Goal: Information Seeking & Learning: Find specific fact

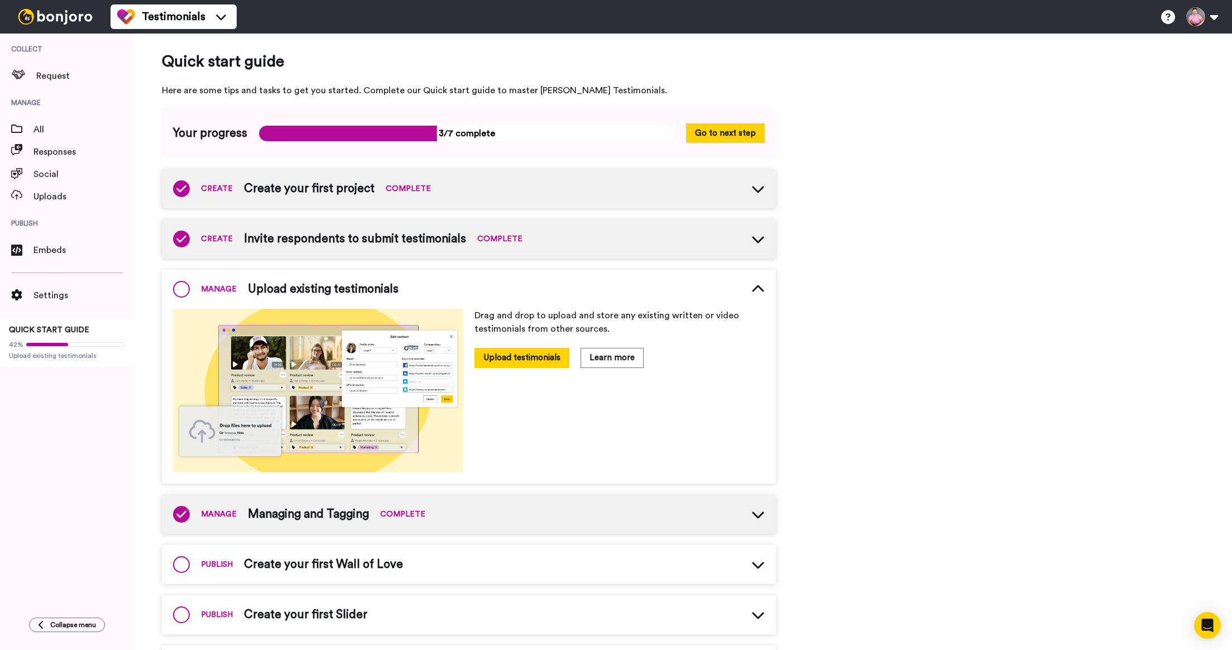
scroll to position [35, 0]
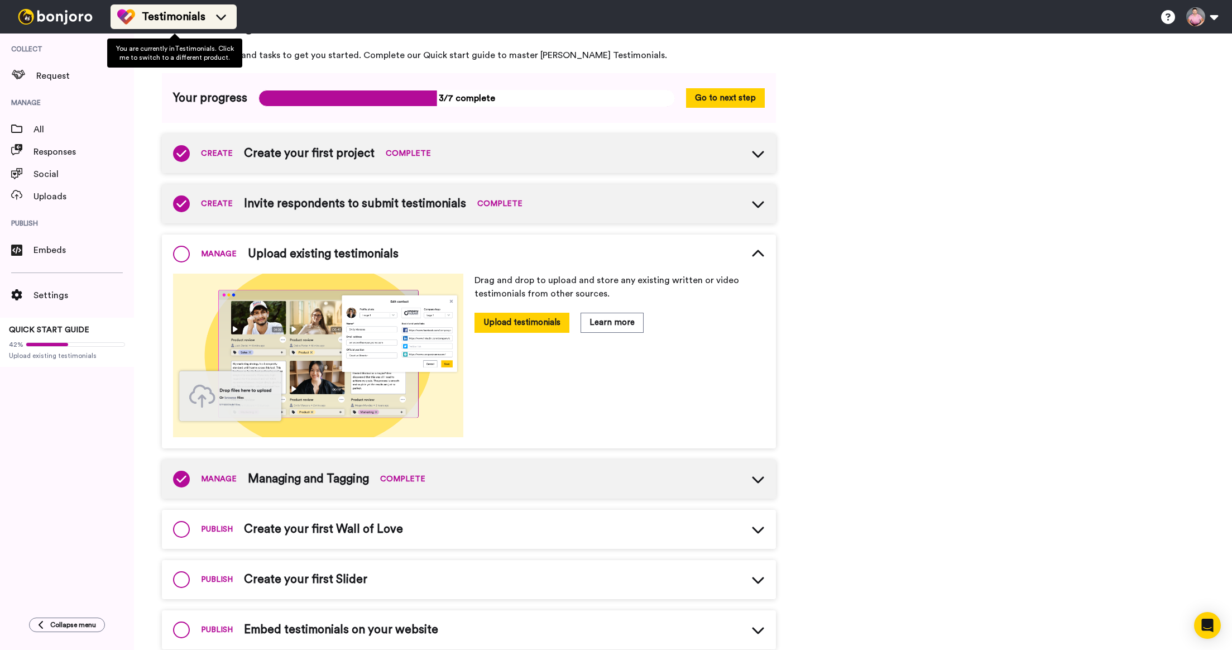
click at [196, 12] on span "Testimonials" at bounding box center [174, 17] width 64 height 16
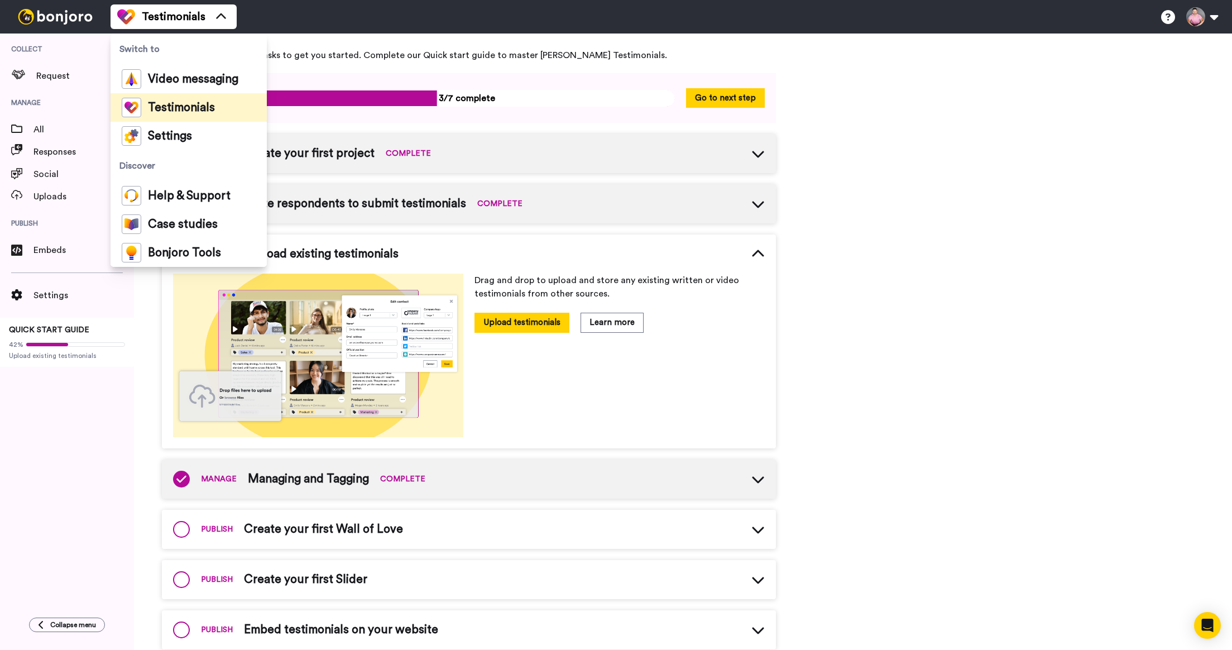
click at [176, 112] on span "Testimonials" at bounding box center [181, 107] width 67 height 11
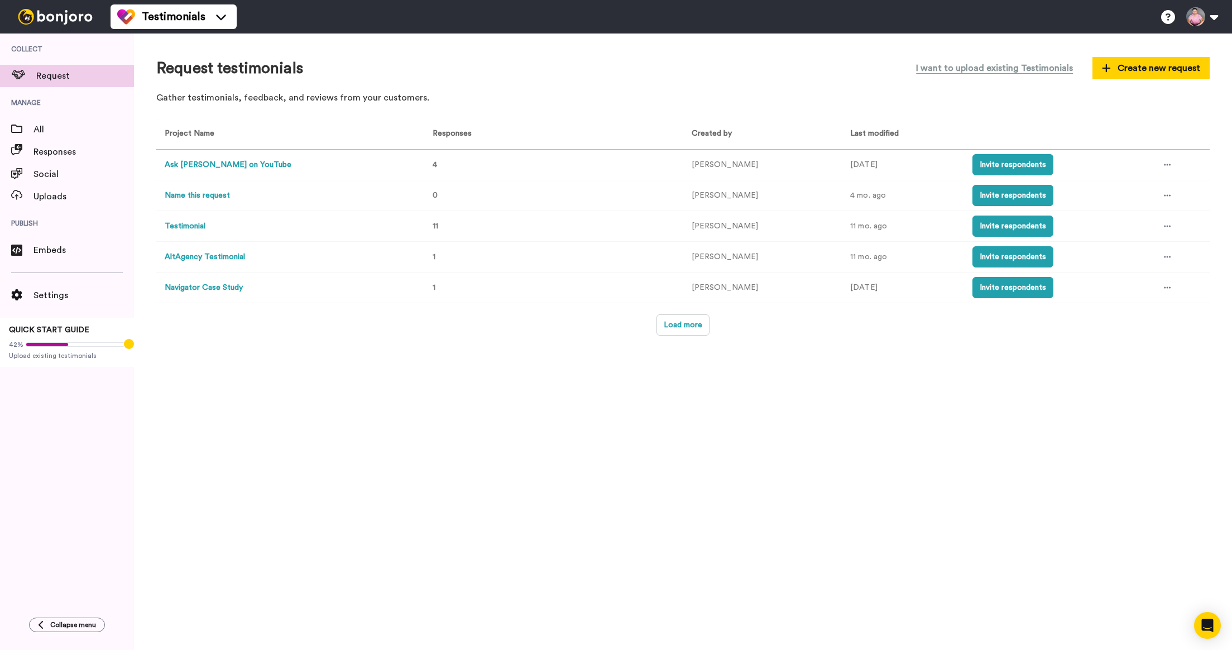
click at [212, 163] on button "Ask [PERSON_NAME] on YouTube" at bounding box center [228, 165] width 127 height 12
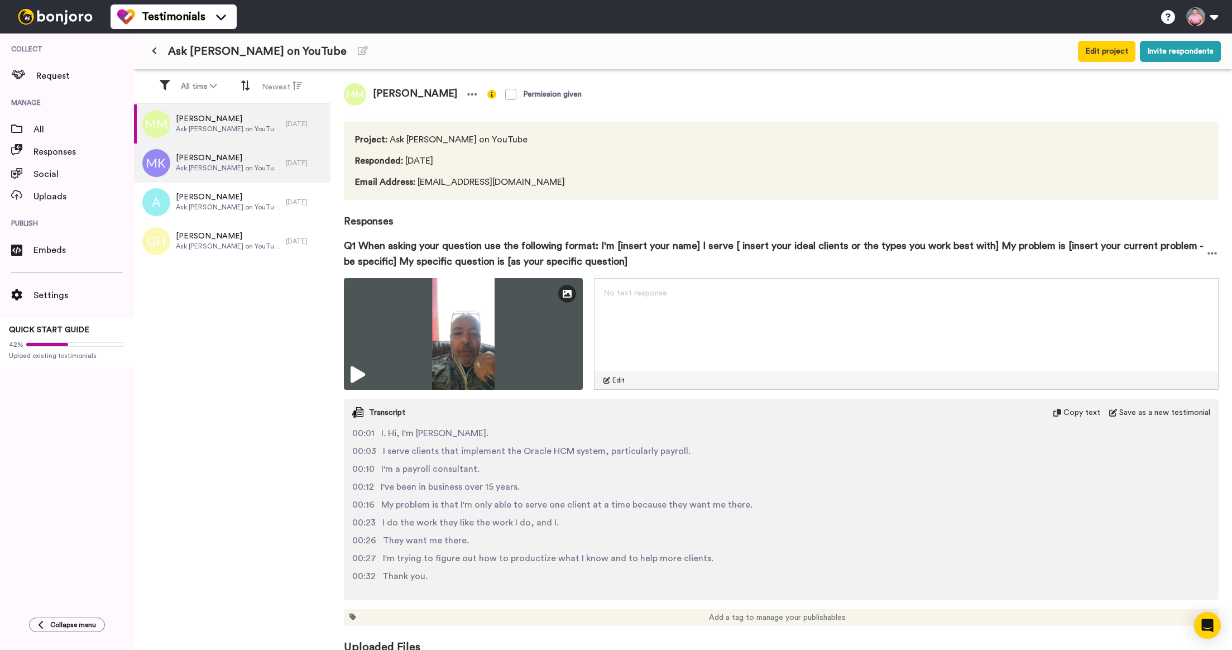
click at [256, 159] on div "[PERSON_NAME] Ask [PERSON_NAME] on YouTube" at bounding box center [210, 162] width 152 height 39
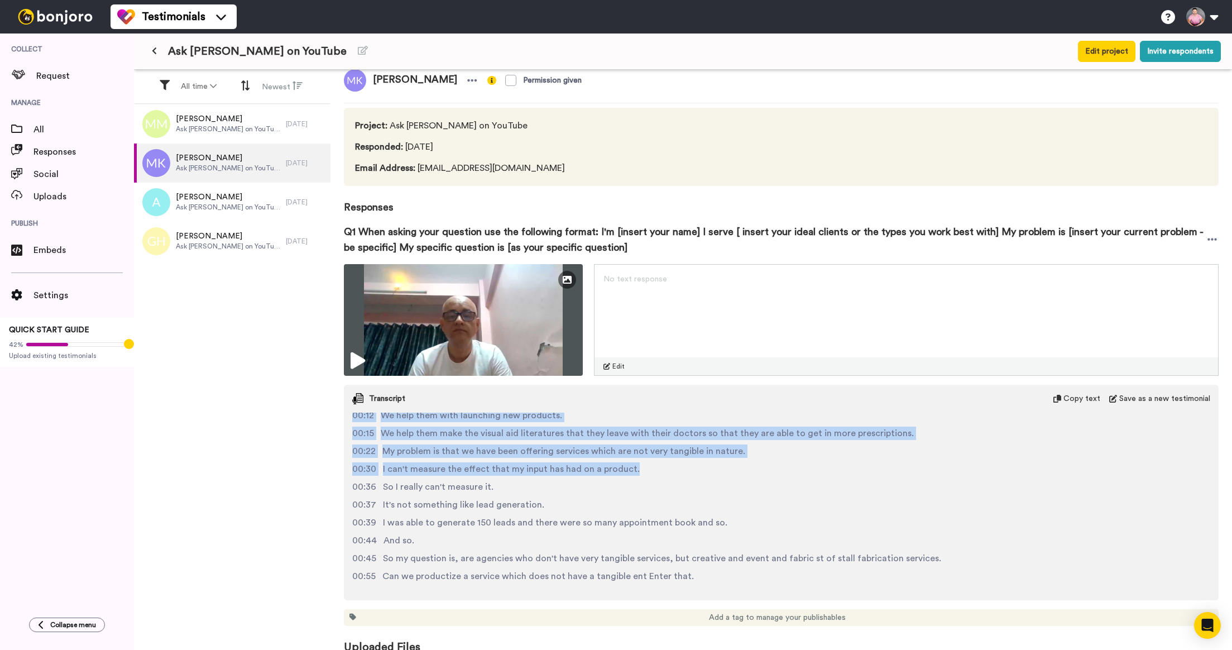
scroll to position [30, 0]
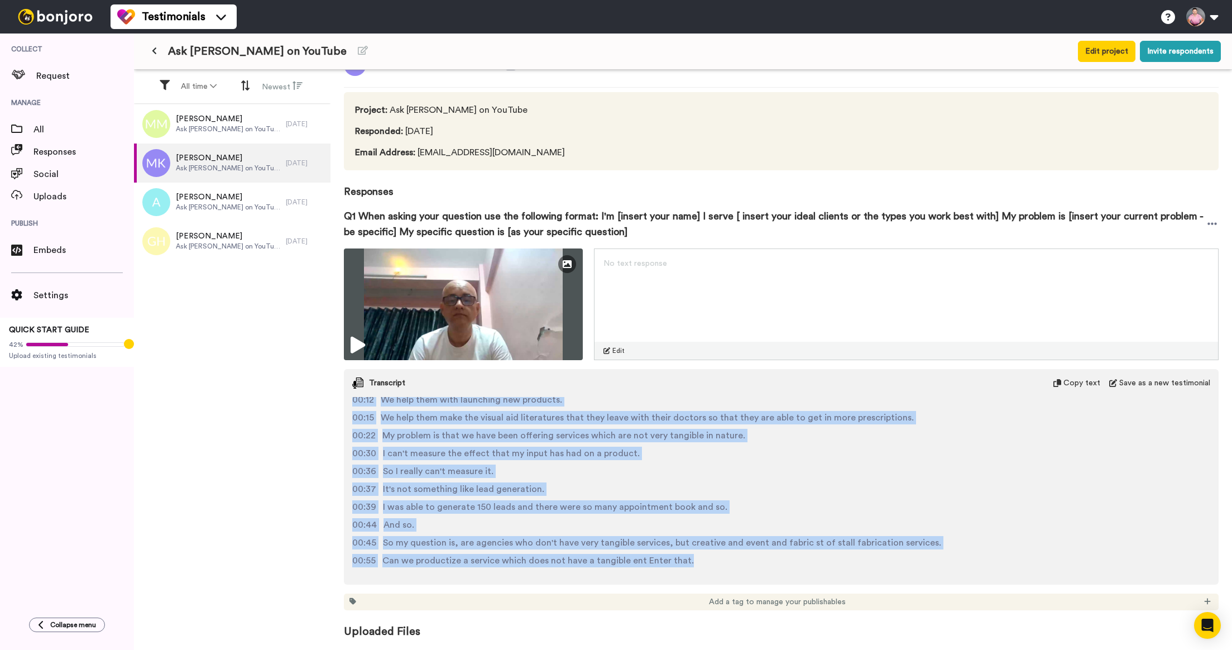
drag, startPoint x: 479, startPoint y: 427, endPoint x: 727, endPoint y: 566, distance: 284.8
click at [727, 566] on div "00:02 Hi, my name is [PERSON_NAME]. 00:03 I'm from [DEMOGRAPHIC_DATA] GRE and I…" at bounding box center [781, 486] width 874 height 179
copy div "serve brand managers, marketing managers who are Pharmaceutical field. 00:10 Ph…"
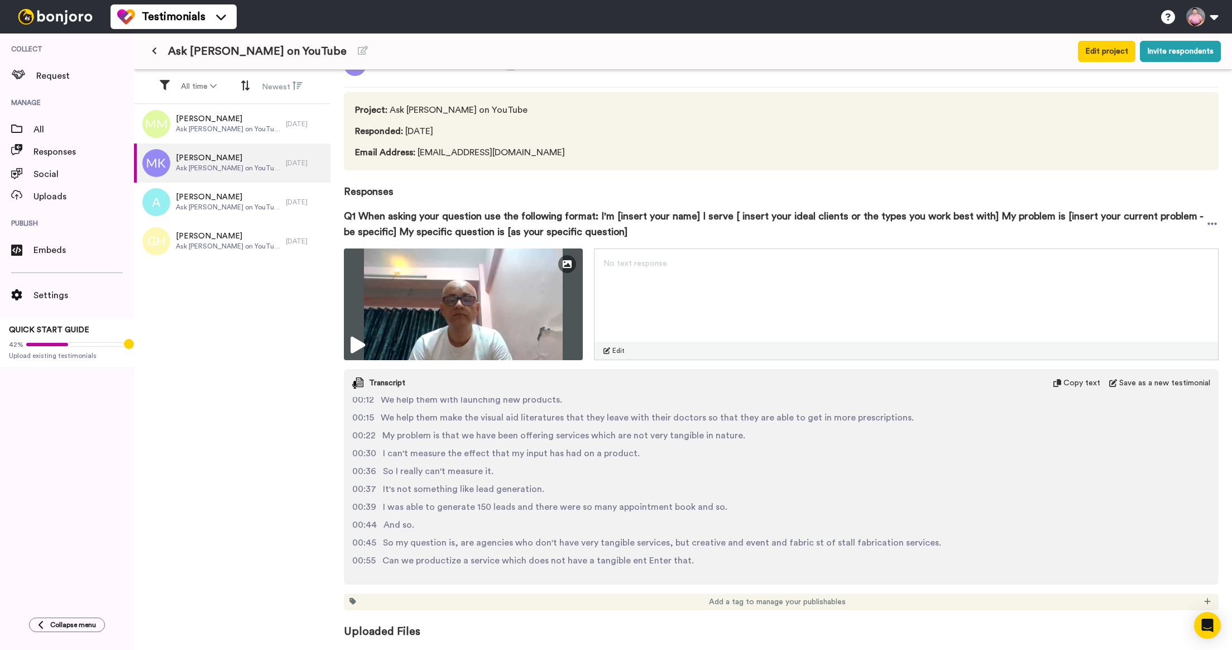
click at [559, 535] on div "00:02 Hi, my name is [PERSON_NAME]. 00:03 I'm from [DEMOGRAPHIC_DATA] GRE and I…" at bounding box center [781, 486] width 874 height 179
